Goal: Find specific page/section: Find specific page/section

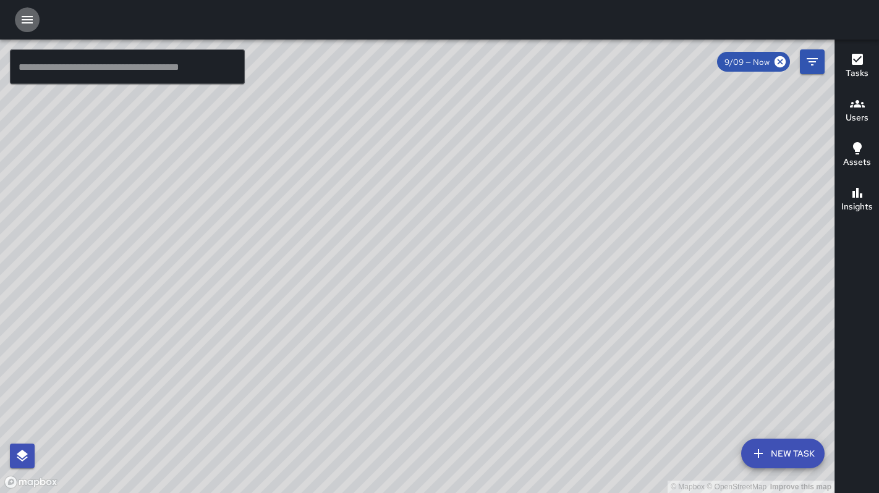
click at [27, 23] on icon "button" at bounding box center [27, 19] width 11 height 7
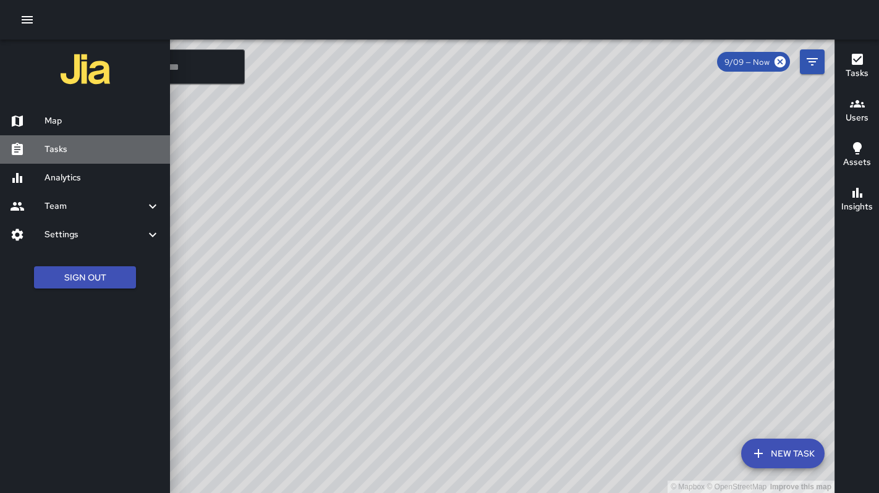
click at [57, 145] on h6 "Tasks" at bounding box center [103, 150] width 116 height 14
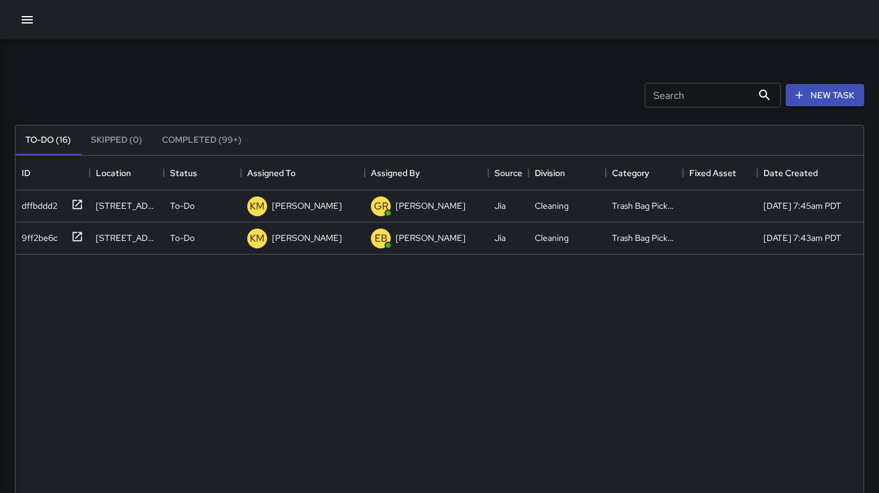
scroll to position [524, 848]
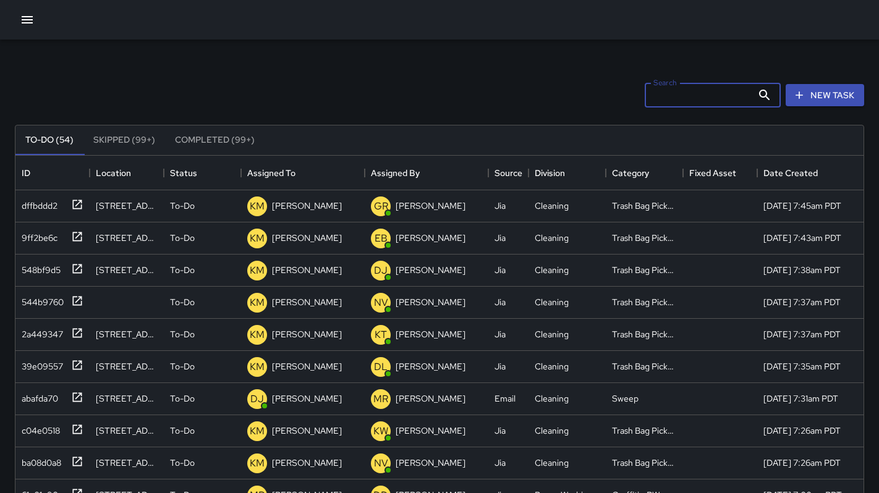
click at [678, 100] on input "Search" at bounding box center [699, 95] width 108 height 25
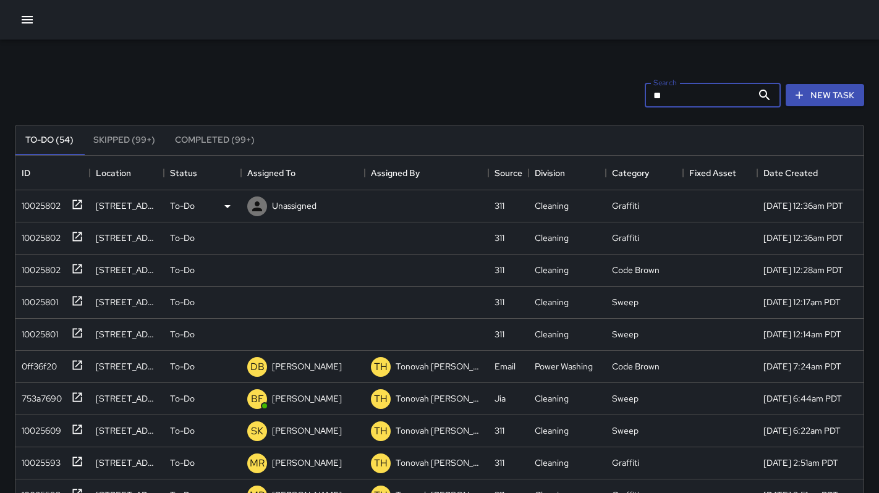
type input "**"
click at [51, 199] on div "10025802" at bounding box center [39, 203] width 44 height 17
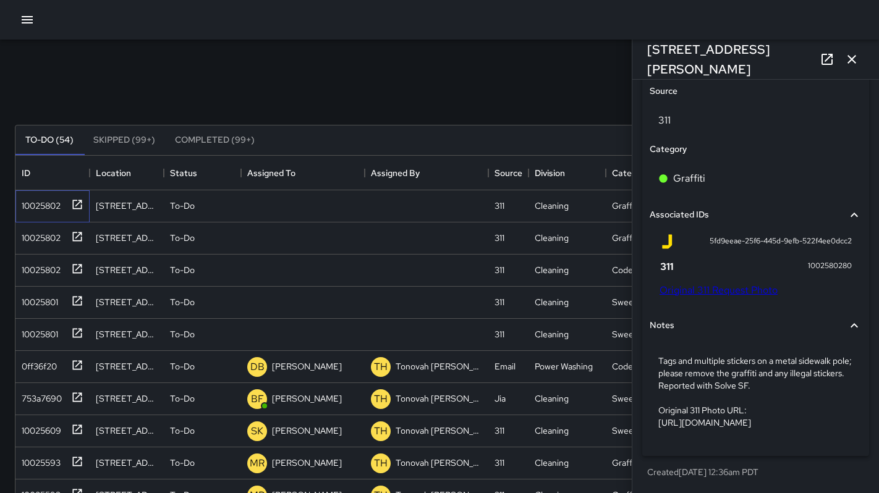
scroll to position [728, 0]
click at [712, 284] on link "Original 311 Request Photo" at bounding box center [719, 290] width 118 height 13
